Goal: Information Seeking & Learning: Learn about a topic

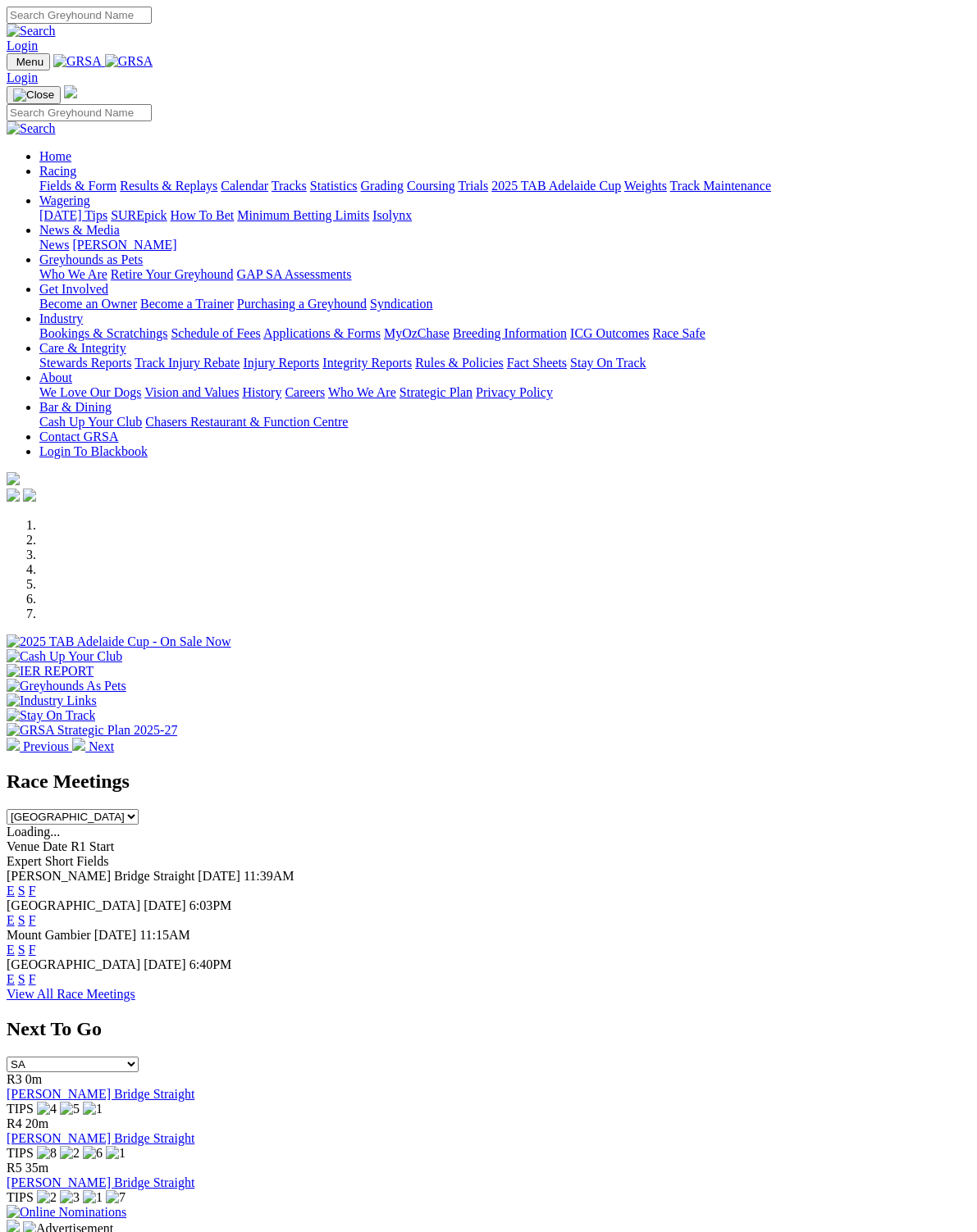
scroll to position [3, 0]
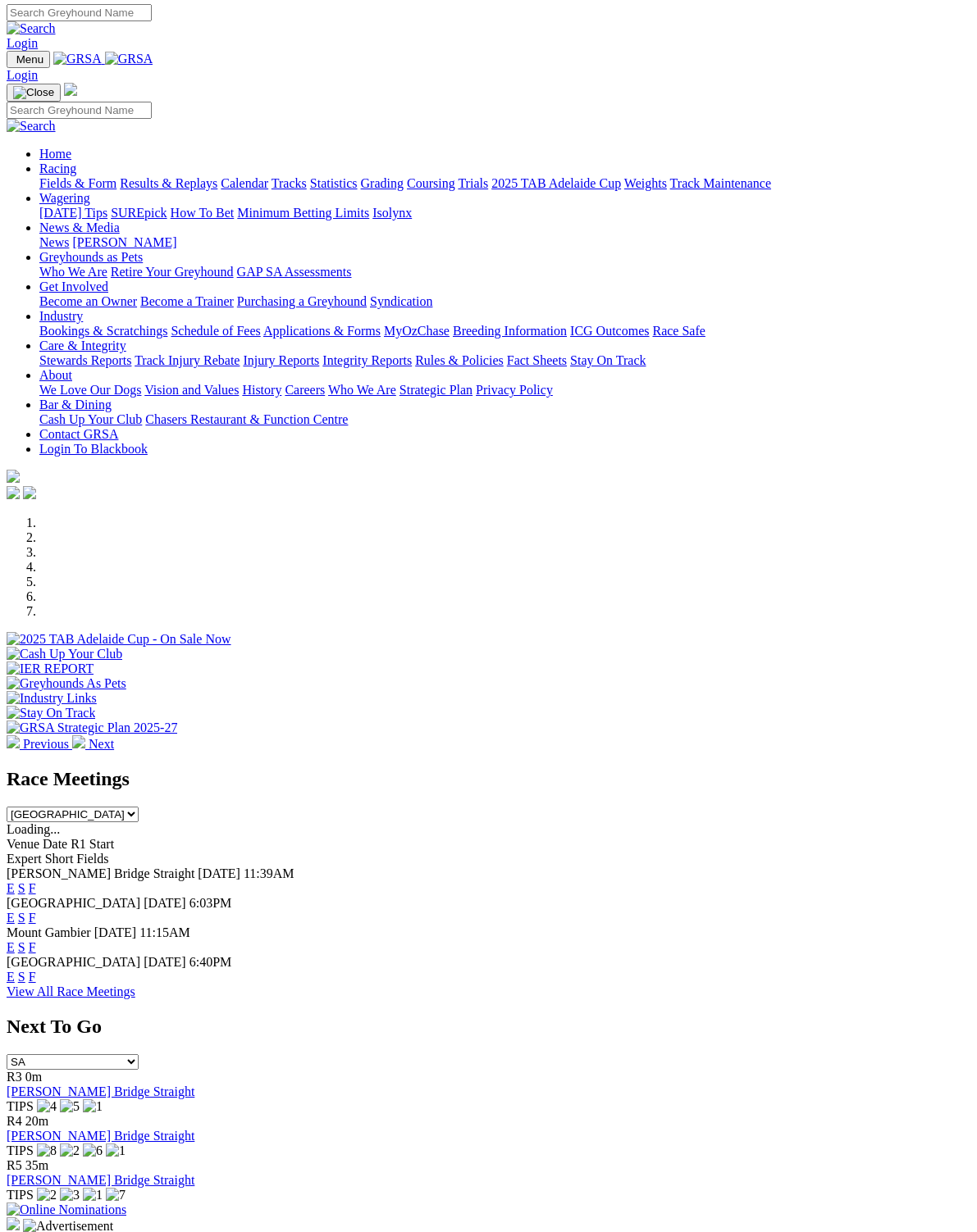
click at [36, 940] on link "F" at bounding box center [32, 947] width 8 height 14
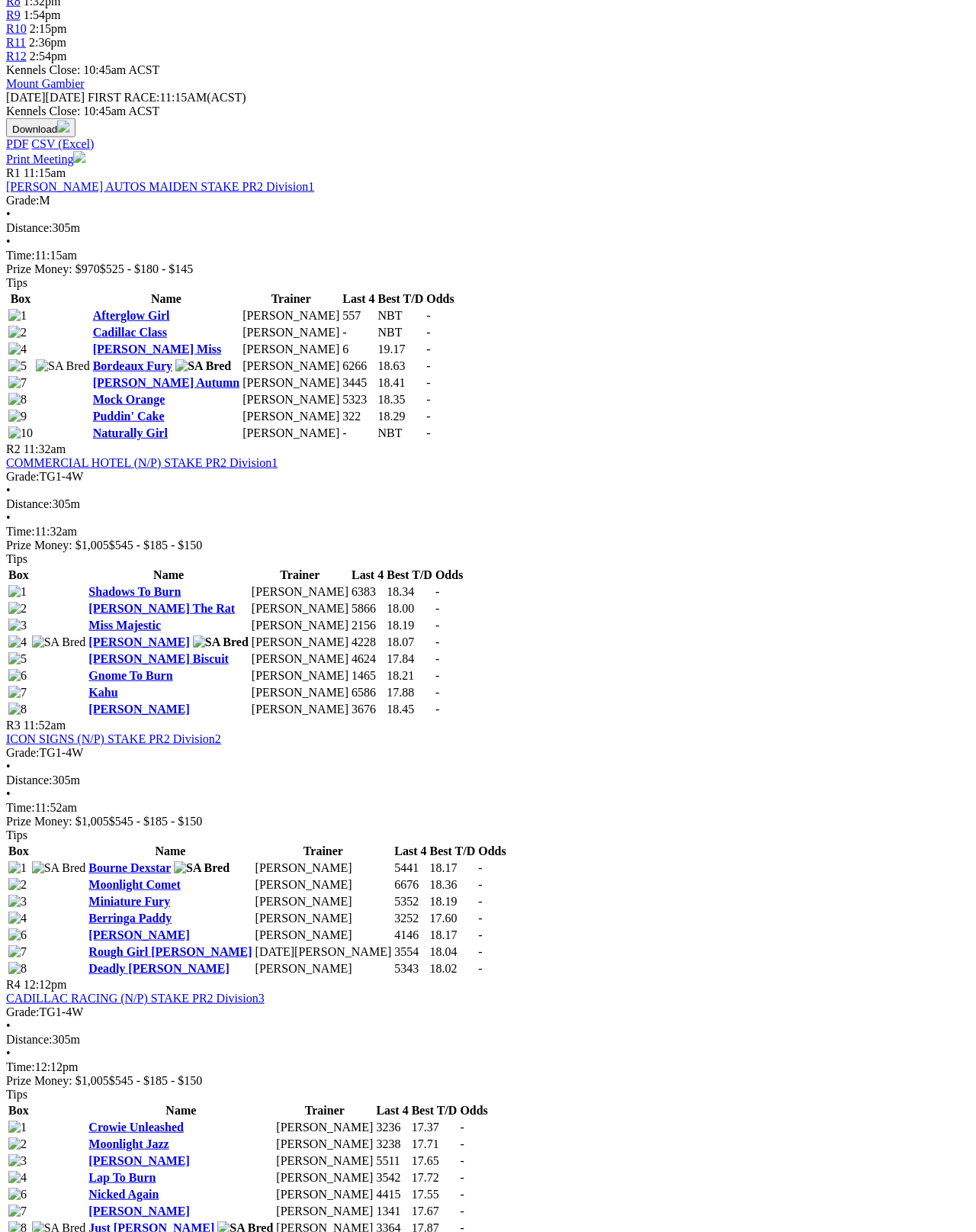
scroll to position [639, 0]
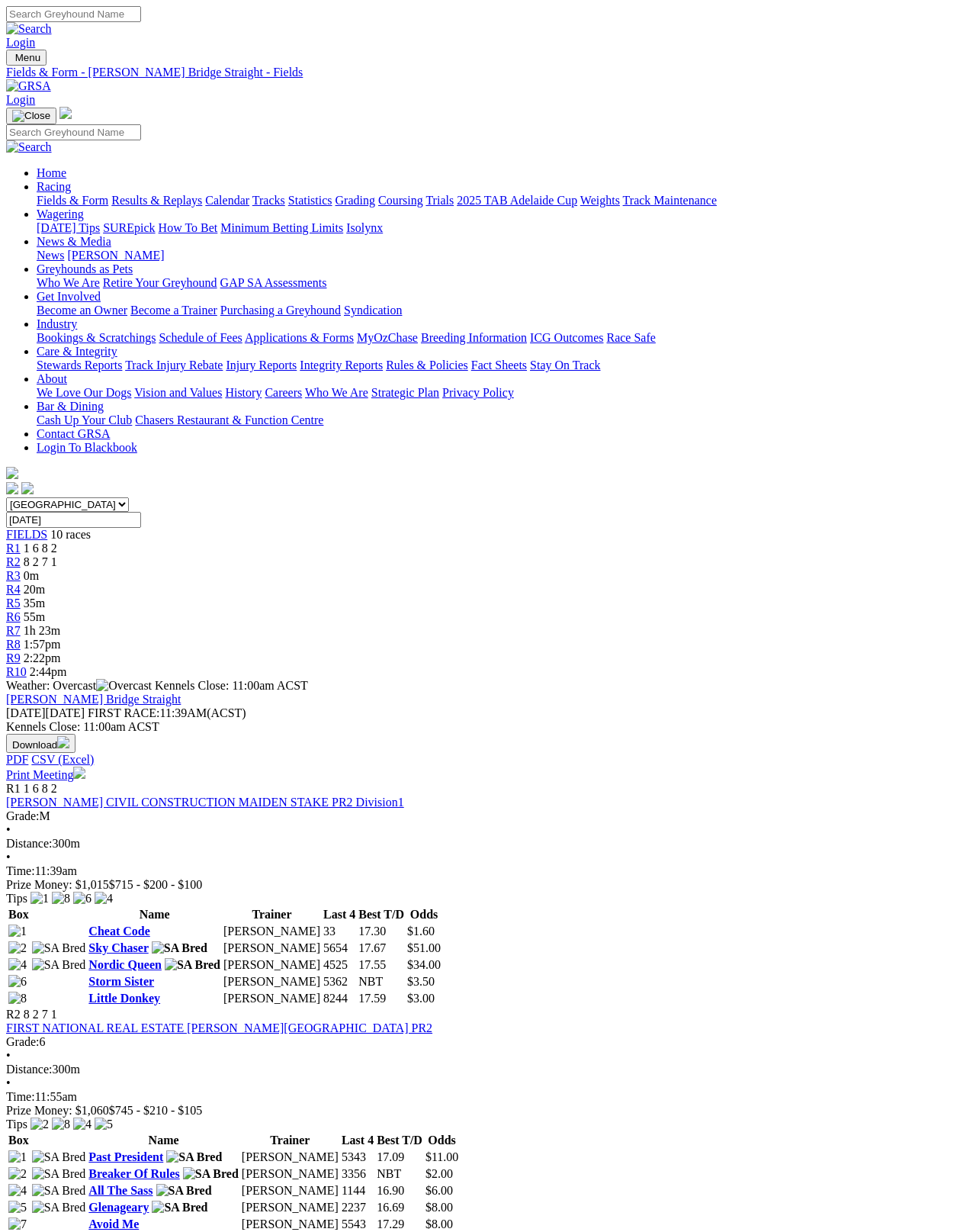
scroll to position [8, 0]
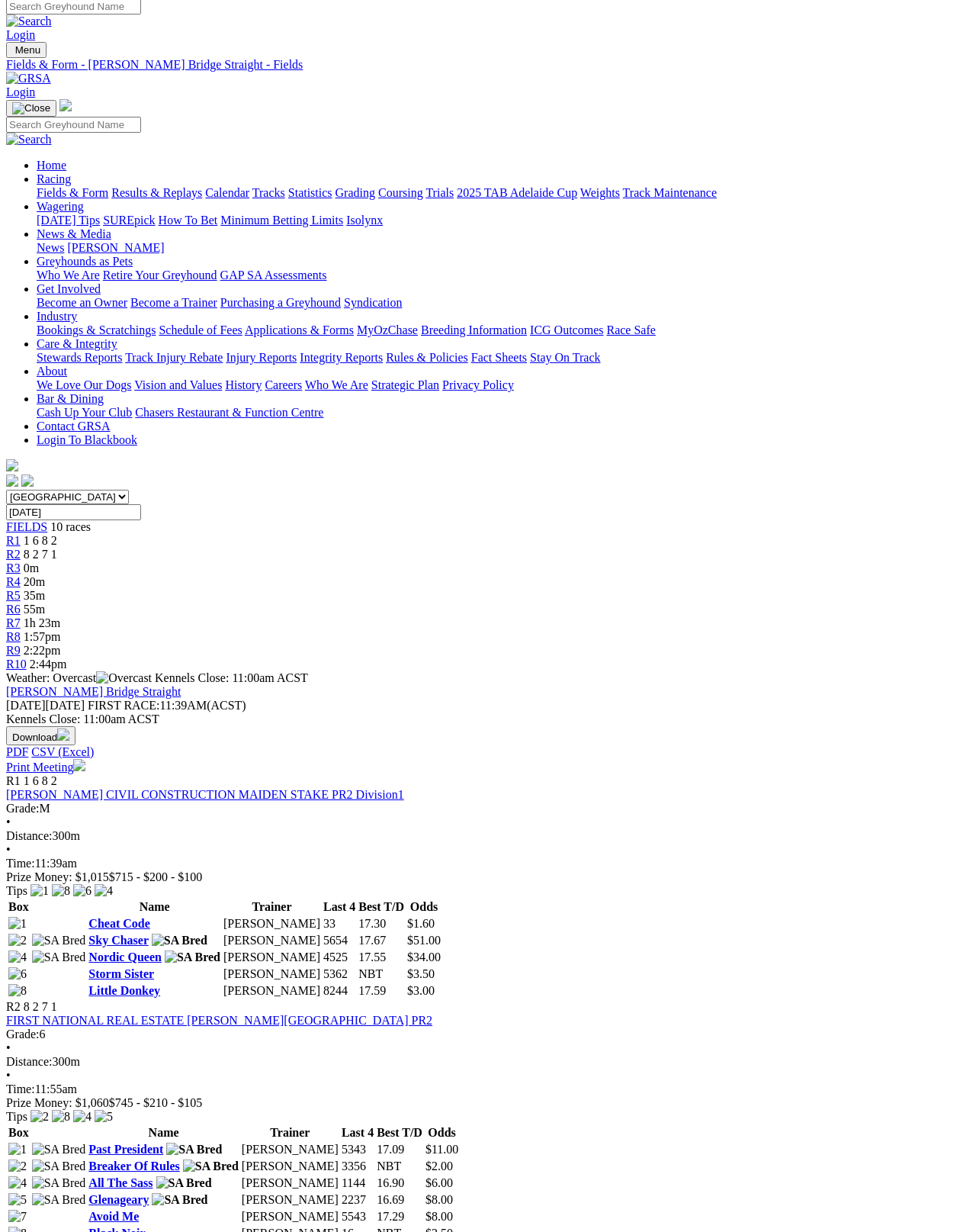
click at [145, 1227] on link "Black Noir" at bounding box center [117, 1233] width 56 height 13
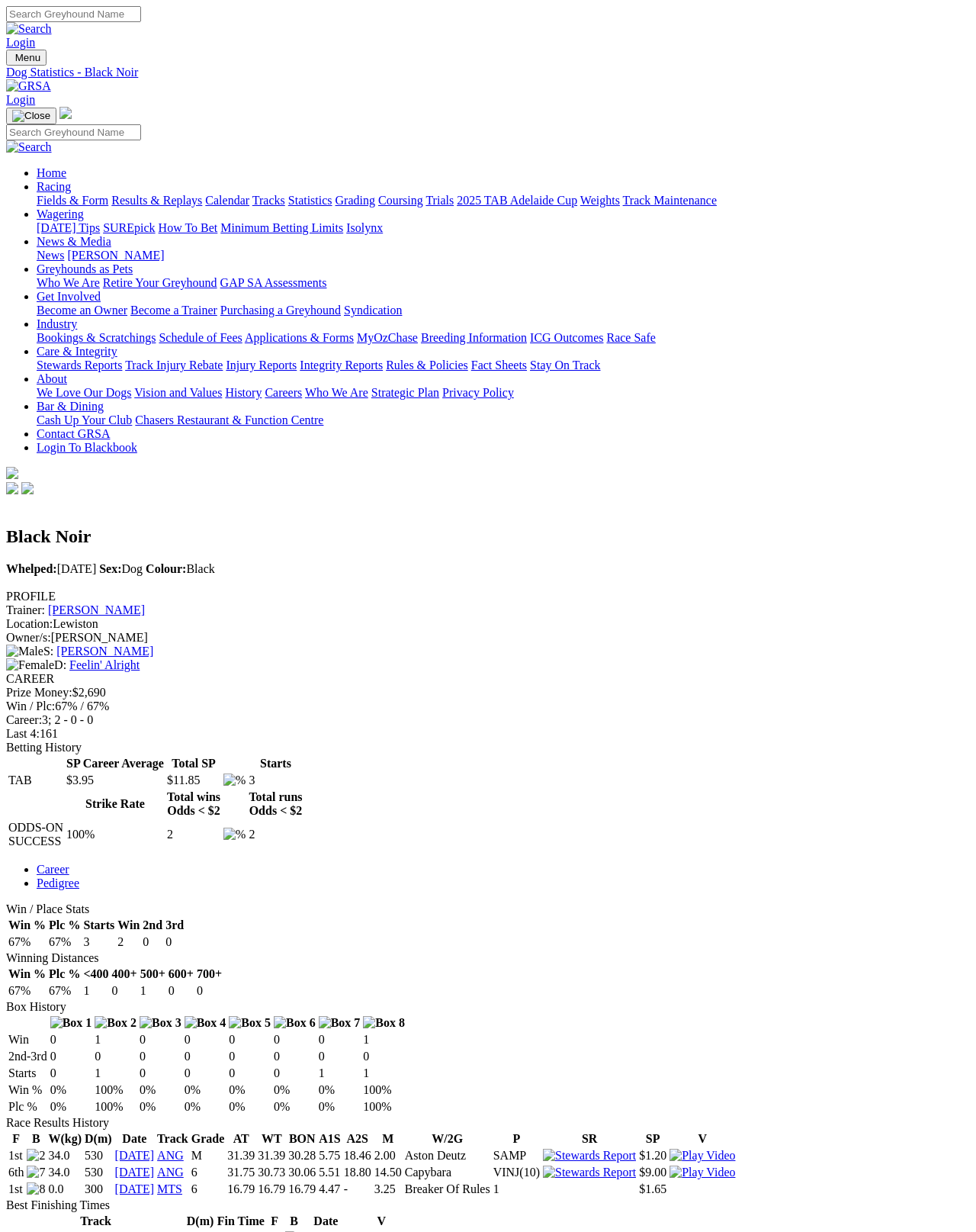
click at [140, 658] on link "Feelin' Alright" at bounding box center [104, 664] width 70 height 13
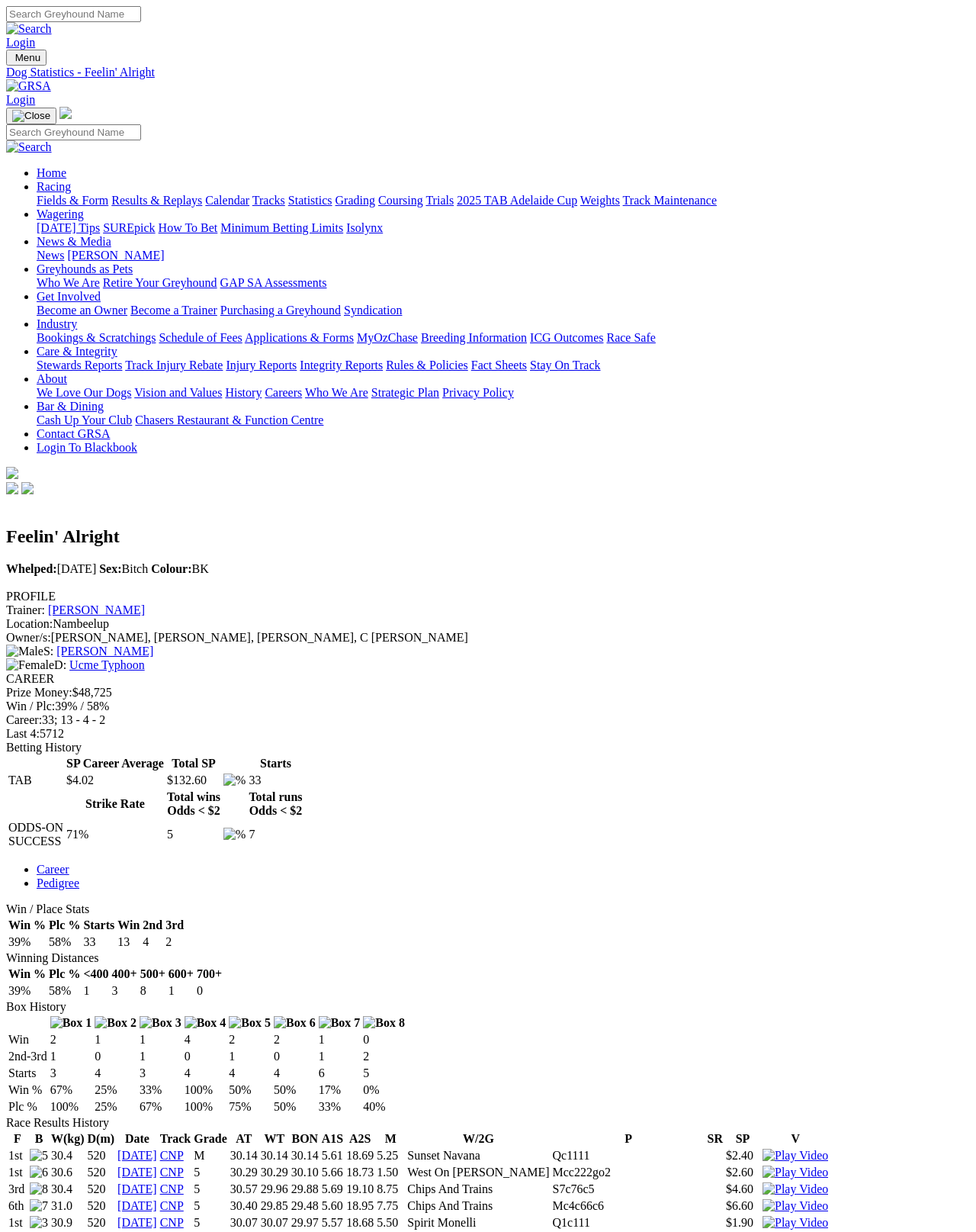
scroll to position [8, 0]
